Goal: Use online tool/utility: Utilize a website feature to perform a specific function

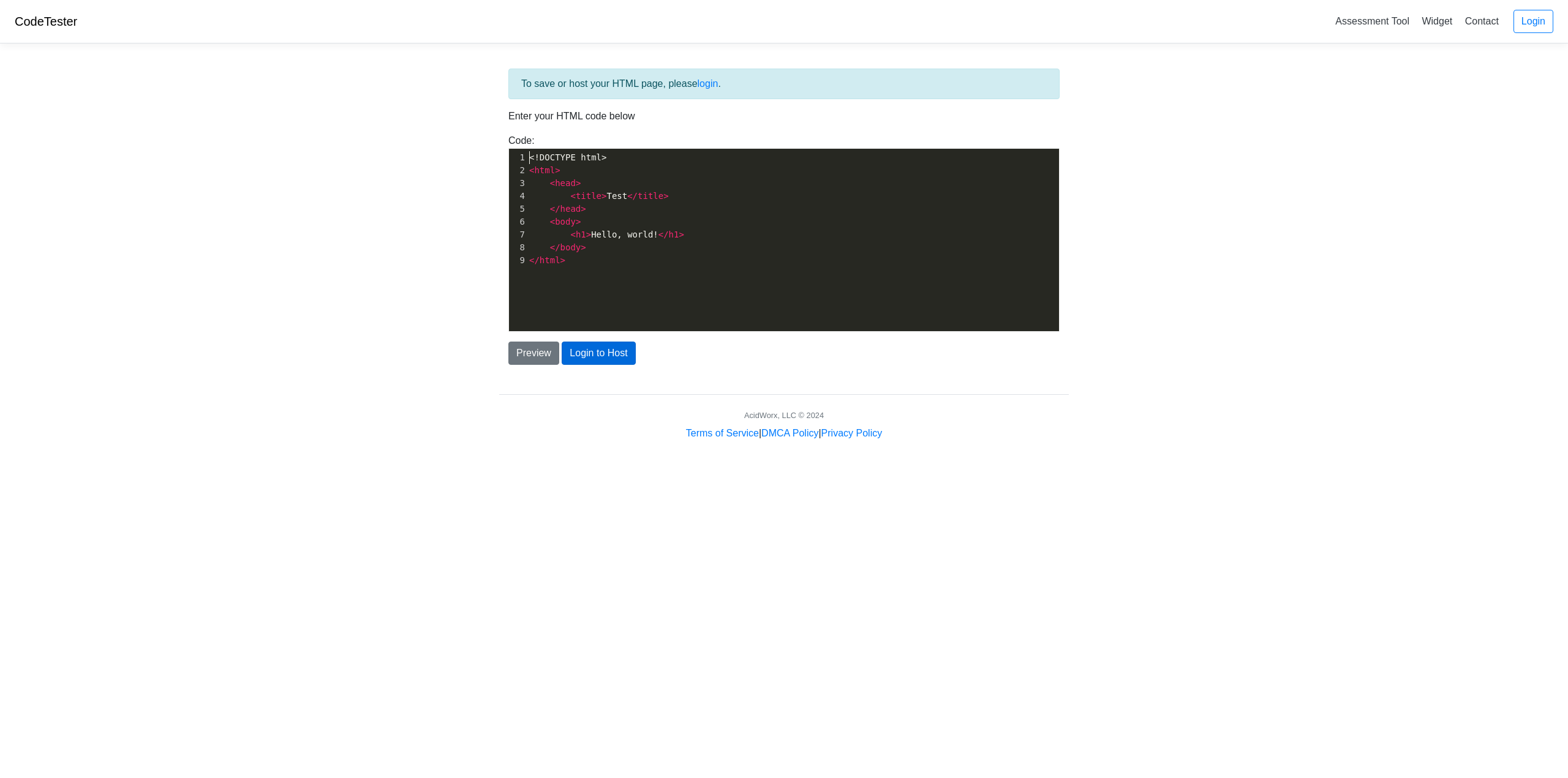
scroll to position [1, 0]
click at [531, 360] on button "Preview" at bounding box center [534, 353] width 51 height 23
click at [605, 394] on h1 "Hello, world!" at bounding box center [783, 399] width 540 height 23
drag, startPoint x: 652, startPoint y: 399, endPoint x: 334, endPoint y: 388, distance: 318.2
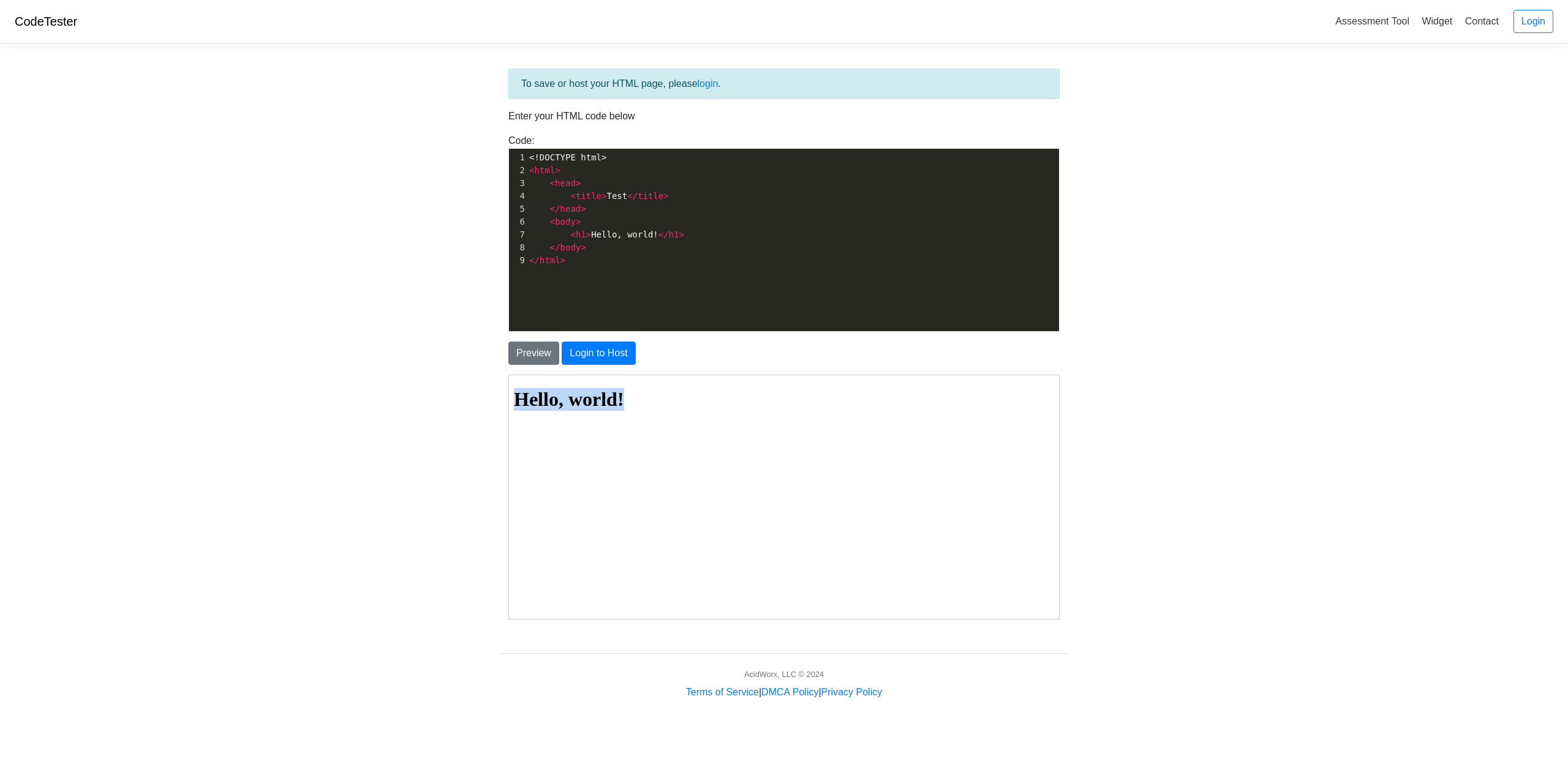
click at [508, 388] on html "Hello, world!" at bounding box center [783, 399] width 550 height 49
click at [335, 388] on body "CodeTester Assessment Tool Widget Contact Login To save or host your HTML page,…" at bounding box center [784, 349] width 1568 height 700
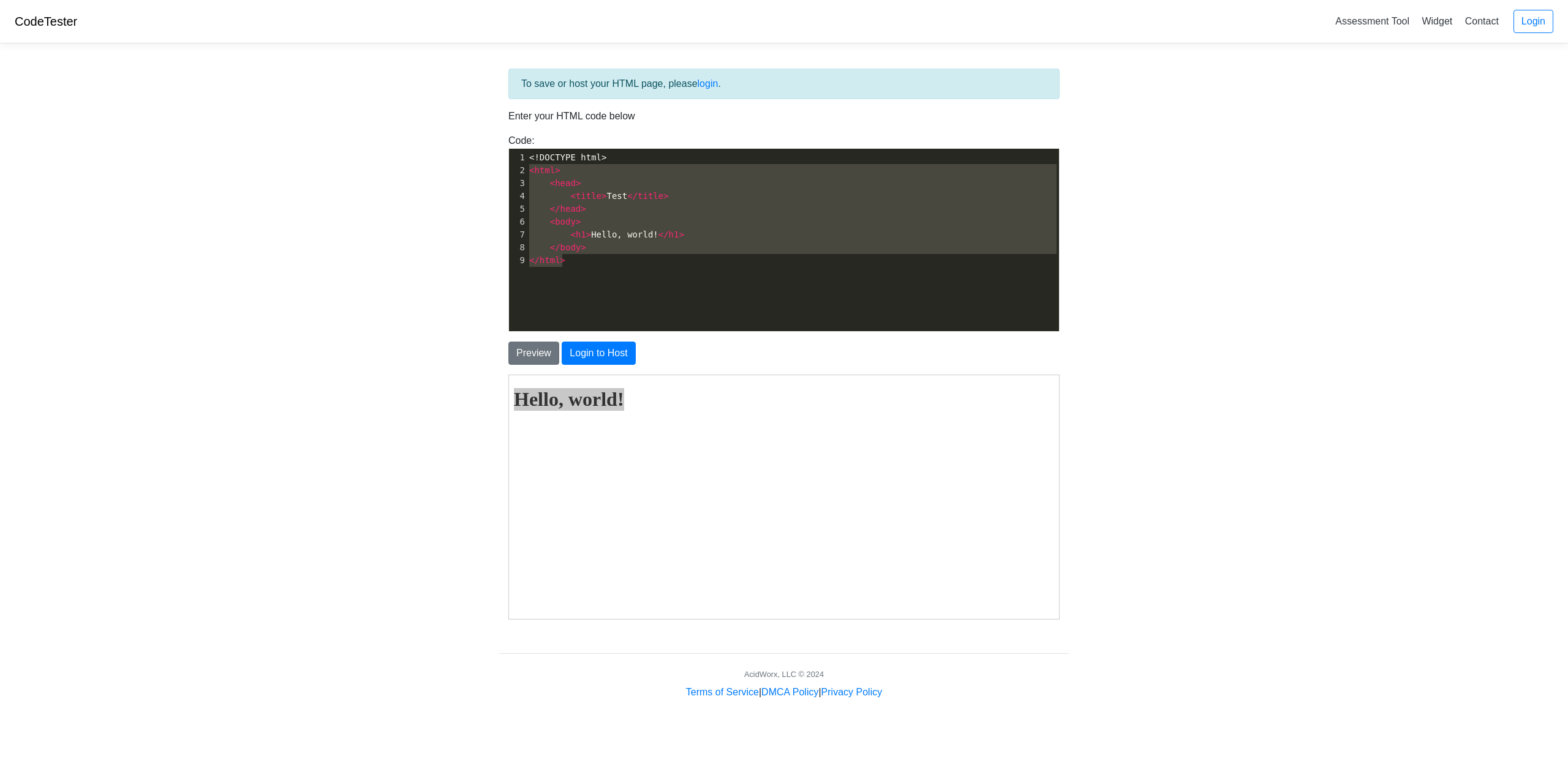
type textarea "<!DOCTYPE html> <html> <head> <title>Test</title> </head> <body> <h1>Hello, wor…"
drag, startPoint x: 600, startPoint y: 268, endPoint x: 446, endPoint y: 151, distance: 193.4
click at [446, 151] on body "CodeTester Assessment Tool Widget Contact Login To save or host your HTML page,…" at bounding box center [784, 349] width 1568 height 700
click at [443, 151] on body "CodeTester Assessment Tool Widget Contact Login To save or host your HTML page,…" at bounding box center [784, 349] width 1568 height 700
